Goal: Task Accomplishment & Management: Manage account settings

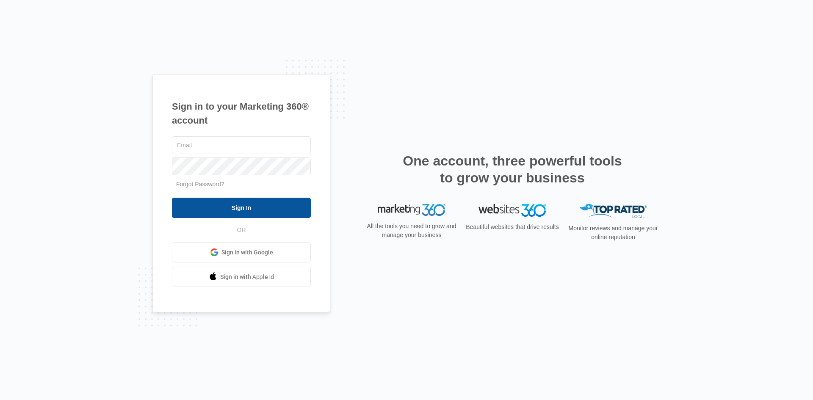
type input "[EMAIL_ADDRESS][DOMAIN_NAME]"
click at [246, 209] on input "Sign In" at bounding box center [241, 208] width 139 height 20
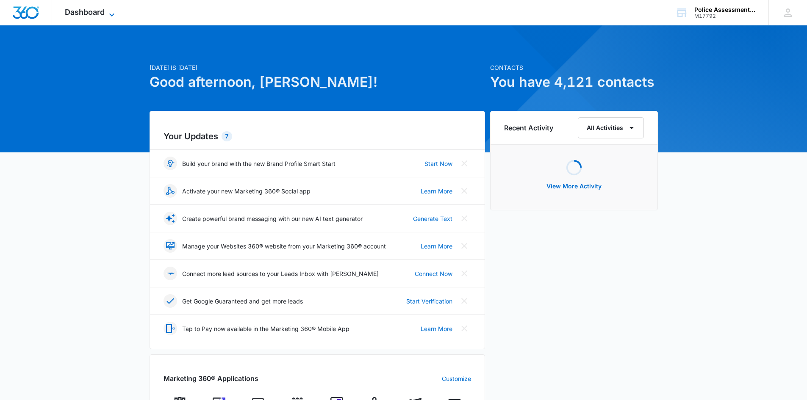
click at [96, 12] on span "Dashboard" at bounding box center [85, 12] width 40 height 9
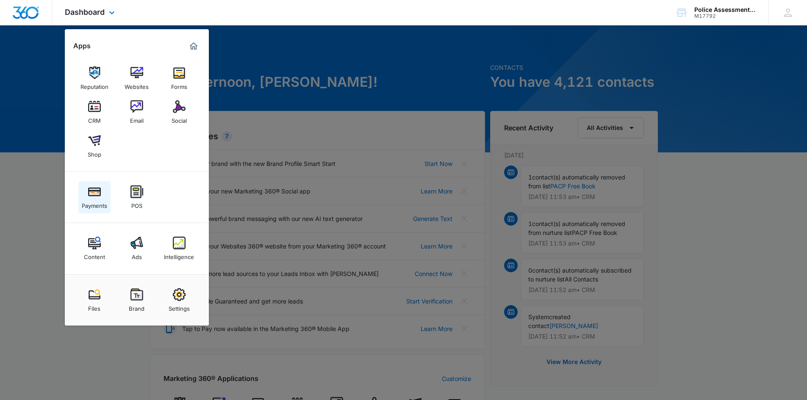
click at [93, 200] on div "Payments" at bounding box center [94, 203] width 25 height 11
